Goal: Information Seeking & Learning: Learn about a topic

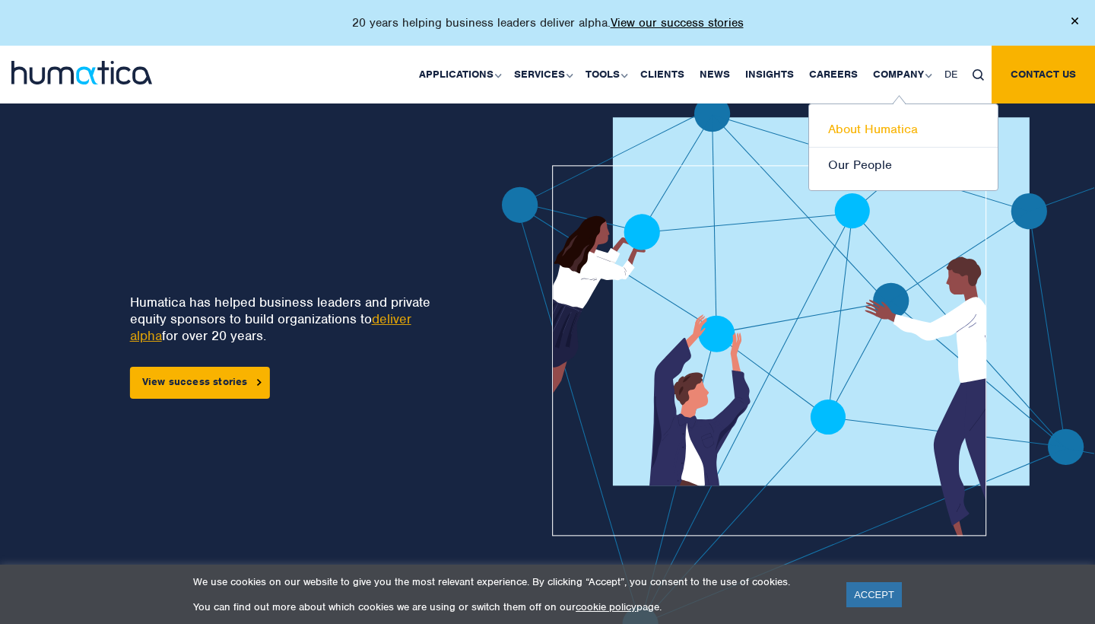
click at [872, 125] on link "About Humatica" at bounding box center [903, 130] width 189 height 36
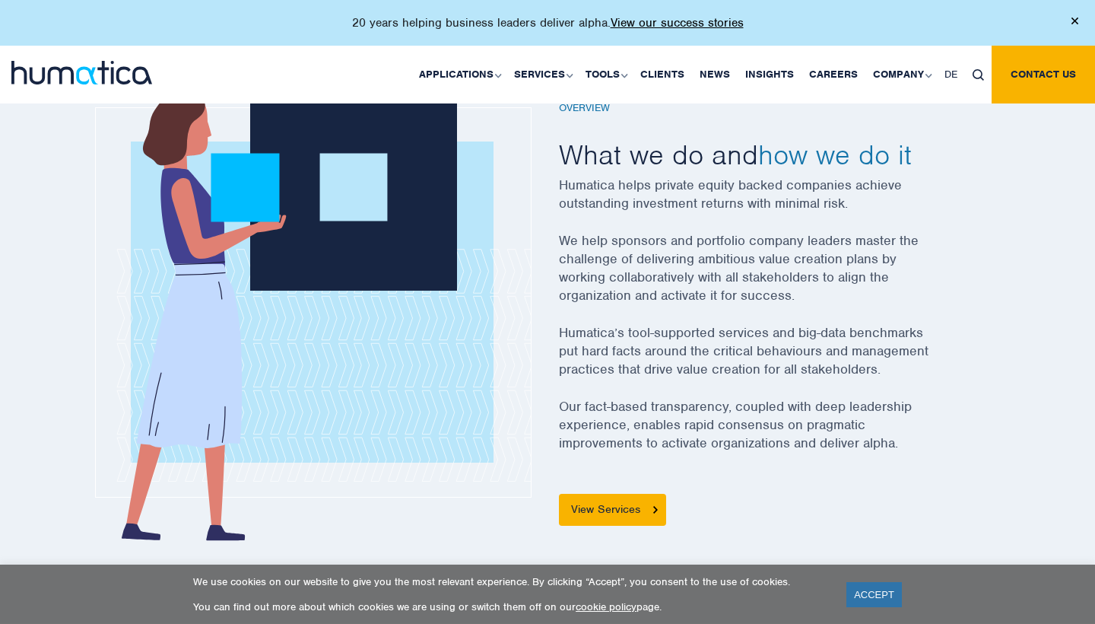
scroll to position [473, 0]
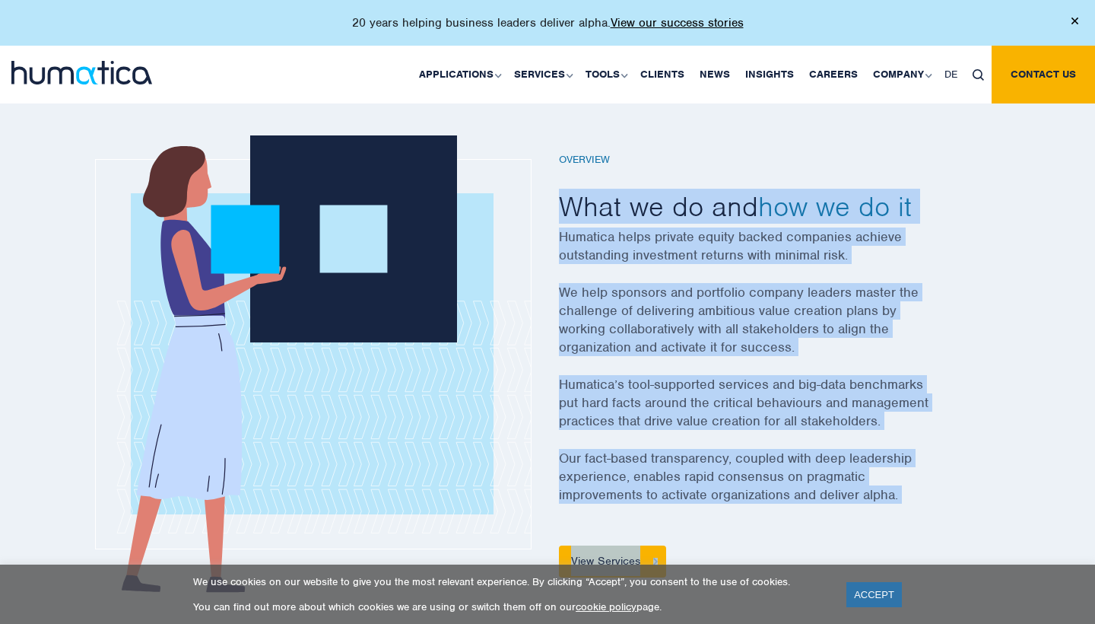
drag, startPoint x: 556, startPoint y: 205, endPoint x: 966, endPoint y: 555, distance: 539.0
click at [966, 555] on div "Overview What we do and how we do it Humatica helps private equity backed compa…" at bounding box center [765, 365] width 434 height 489
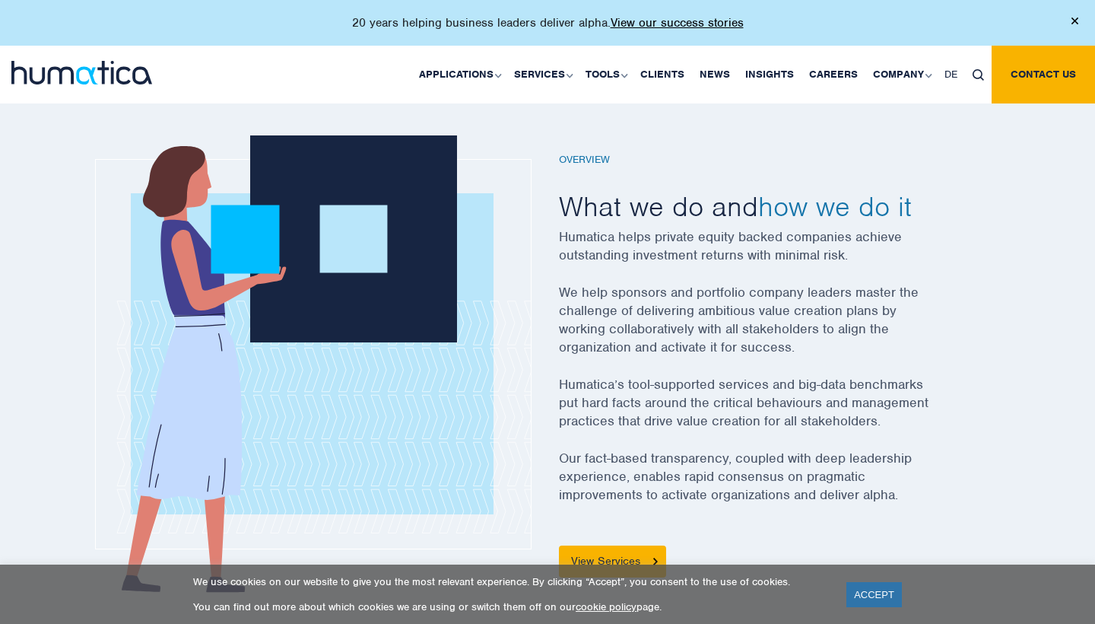
click at [964, 501] on p "Our fact-based transparency, coupled with deep leadership experience, enables r…" at bounding box center [764, 486] width 411 height 74
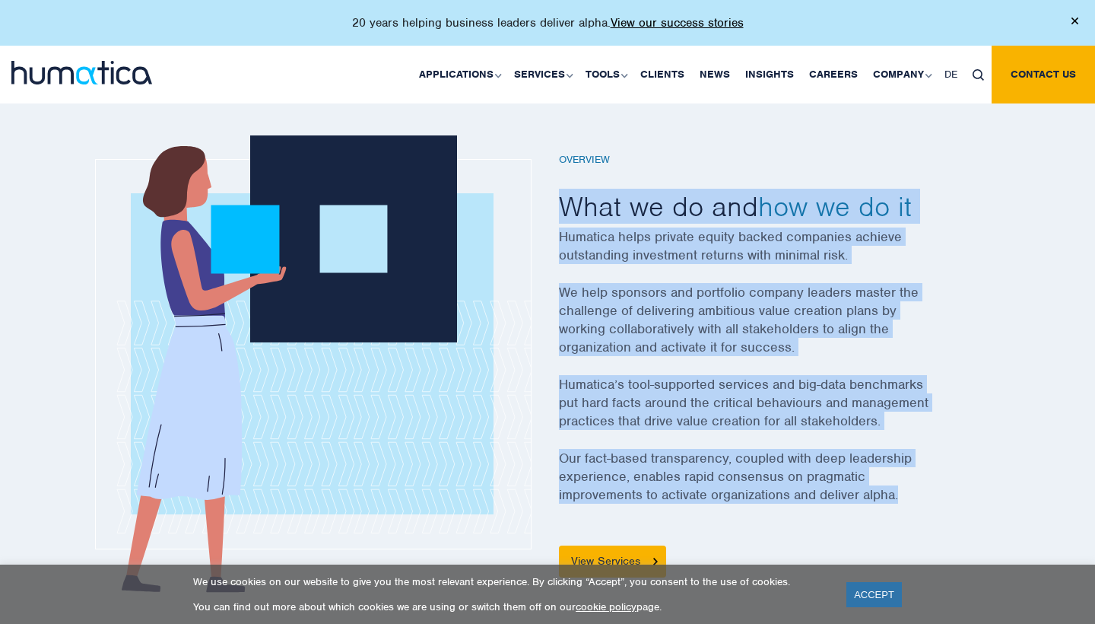
copy div "What we do and how we do it Humatica helps private equity backed companies achi…"
drag, startPoint x: 847, startPoint y: 489, endPoint x: 549, endPoint y: 218, distance: 403.3
click at [549, 218] on div "Overview What we do and how we do it Humatica helps private equity backed compa…" at bounding box center [765, 365] width 434 height 489
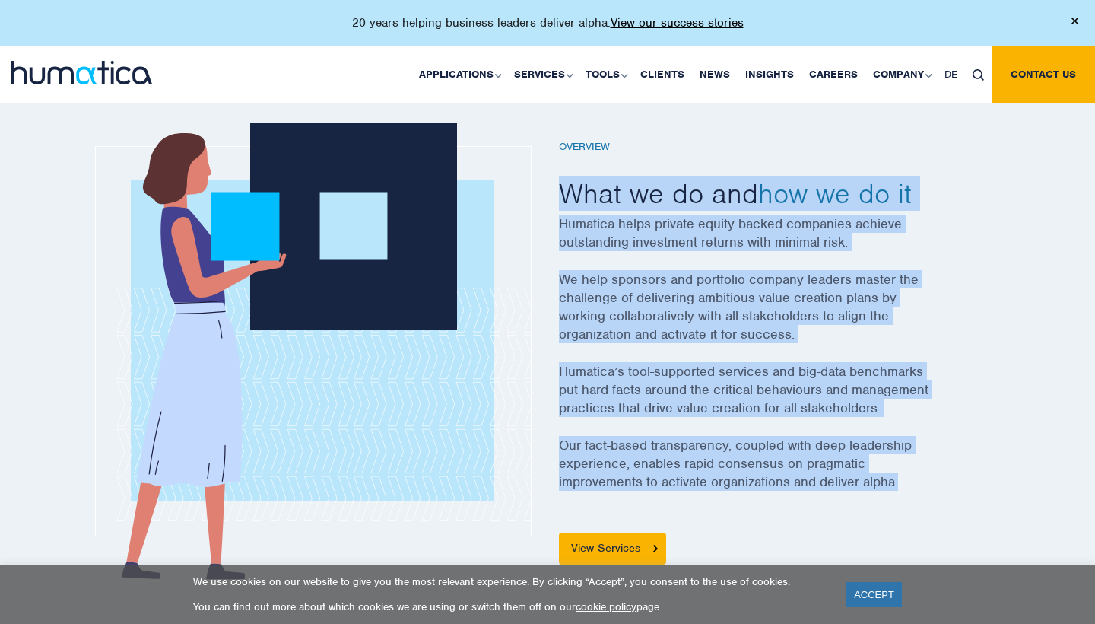
scroll to position [399, 0]
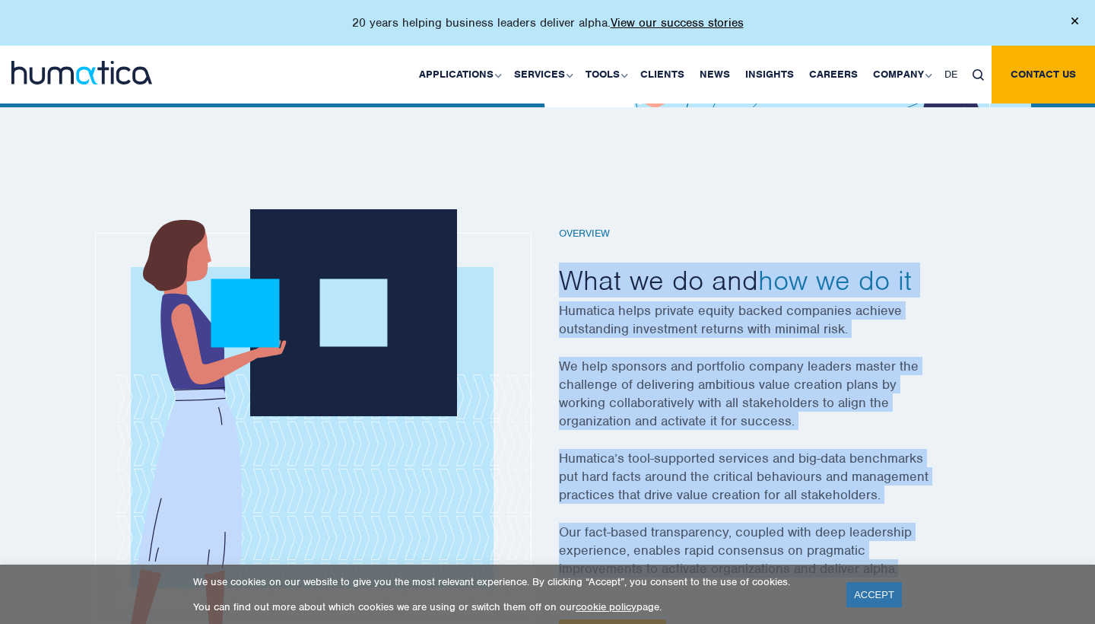
click at [716, 276] on h2 "What we do and how we do it" at bounding box center [764, 279] width 411 height 35
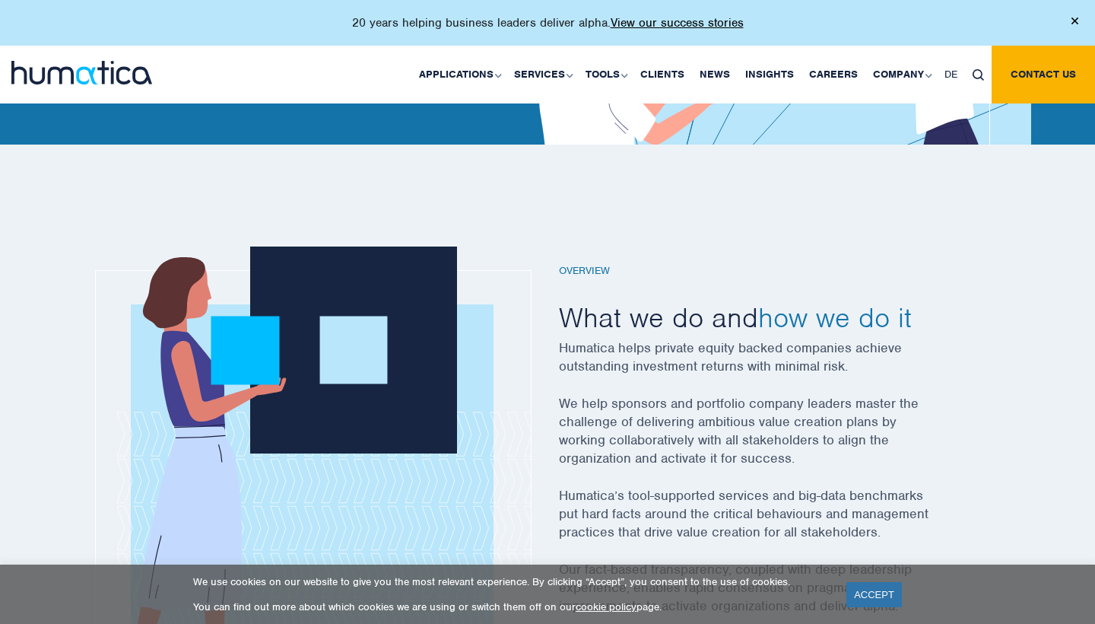
scroll to position [361, 0]
